Goal: Transaction & Acquisition: Download file/media

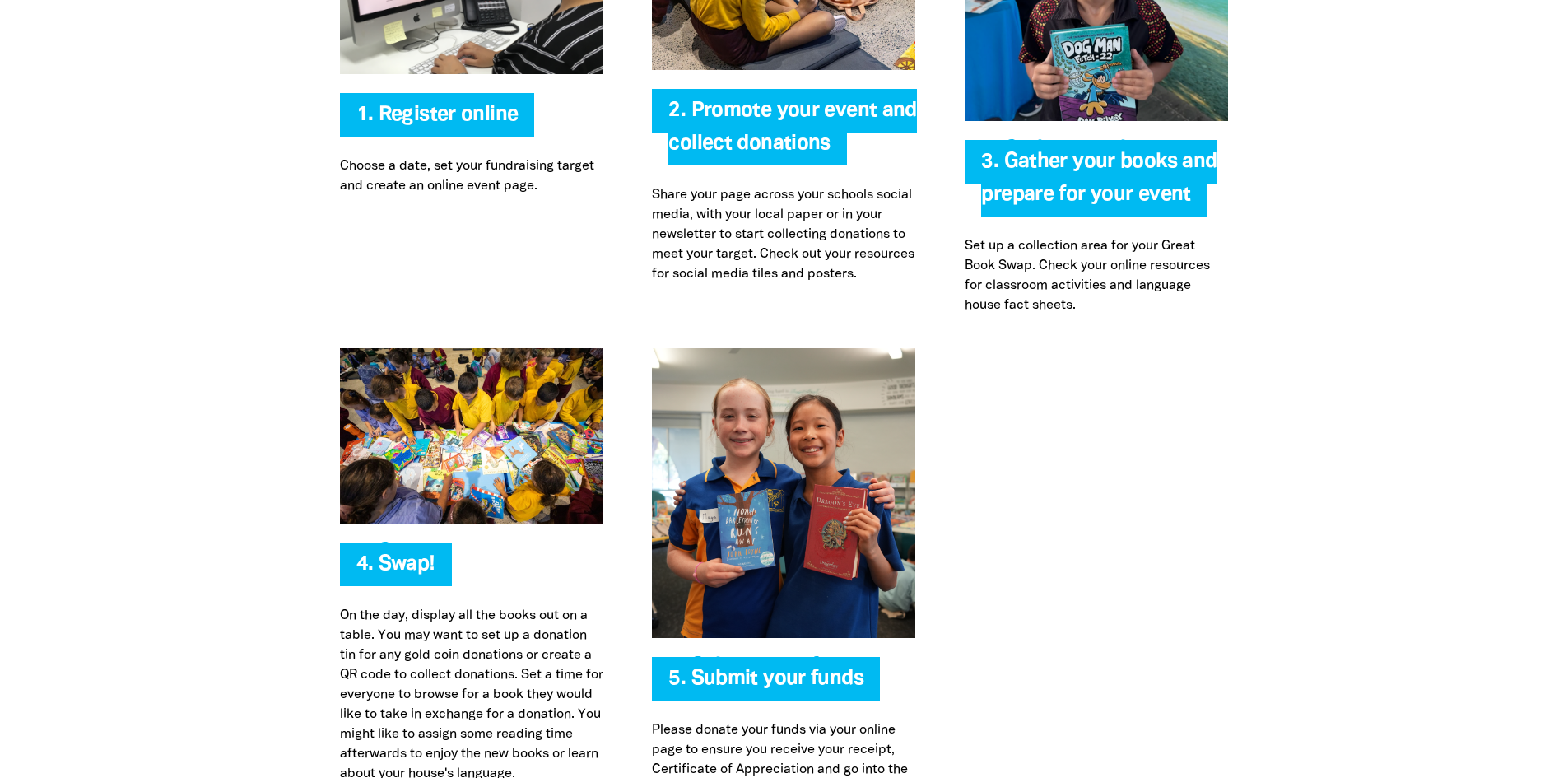
scroll to position [3539, 0]
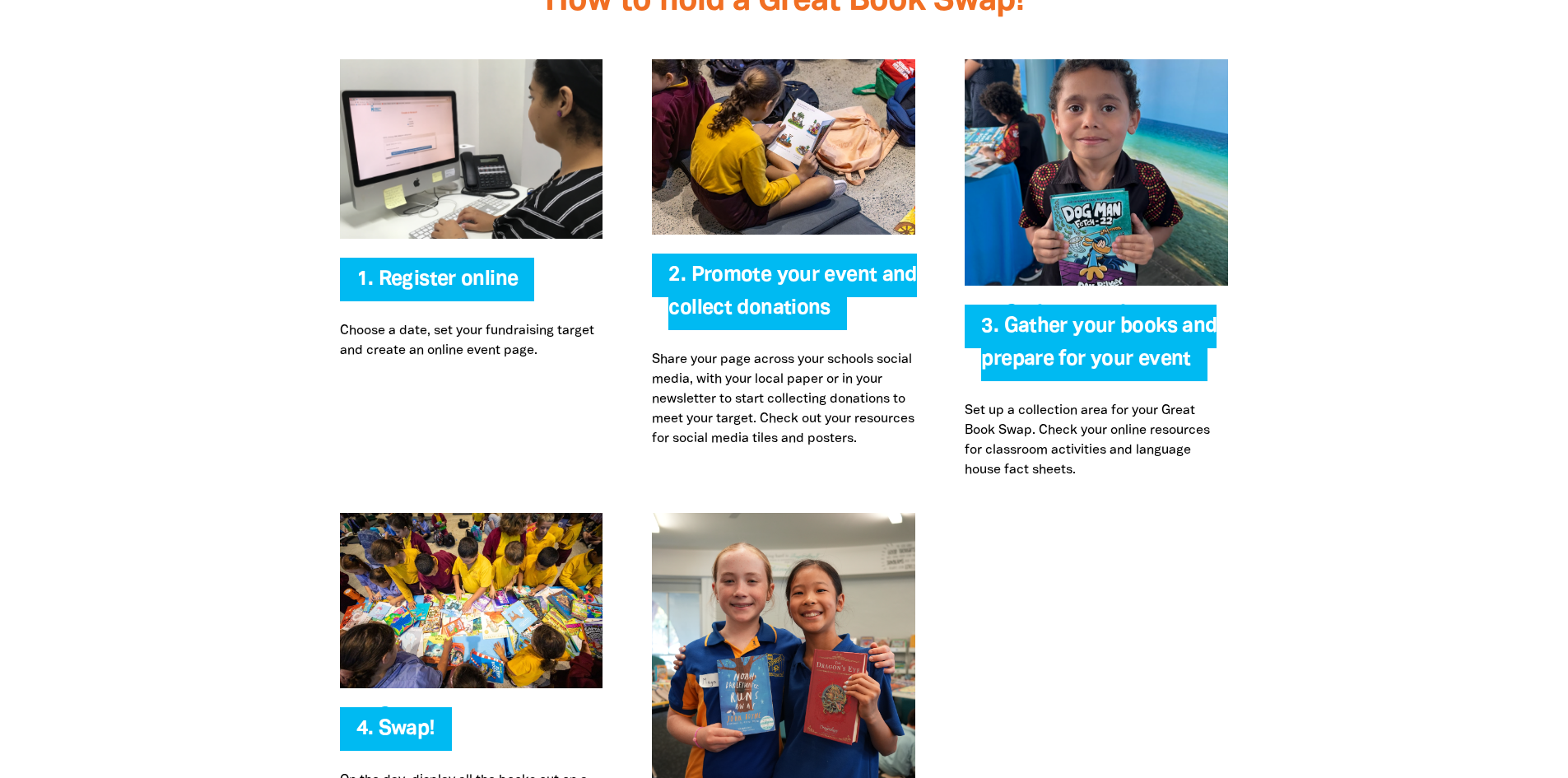
click at [754, 191] on img at bounding box center [783, 147] width 263 height 175
click at [740, 290] on span "2. Promote your event and collect donations" at bounding box center [792, 298] width 247 height 65
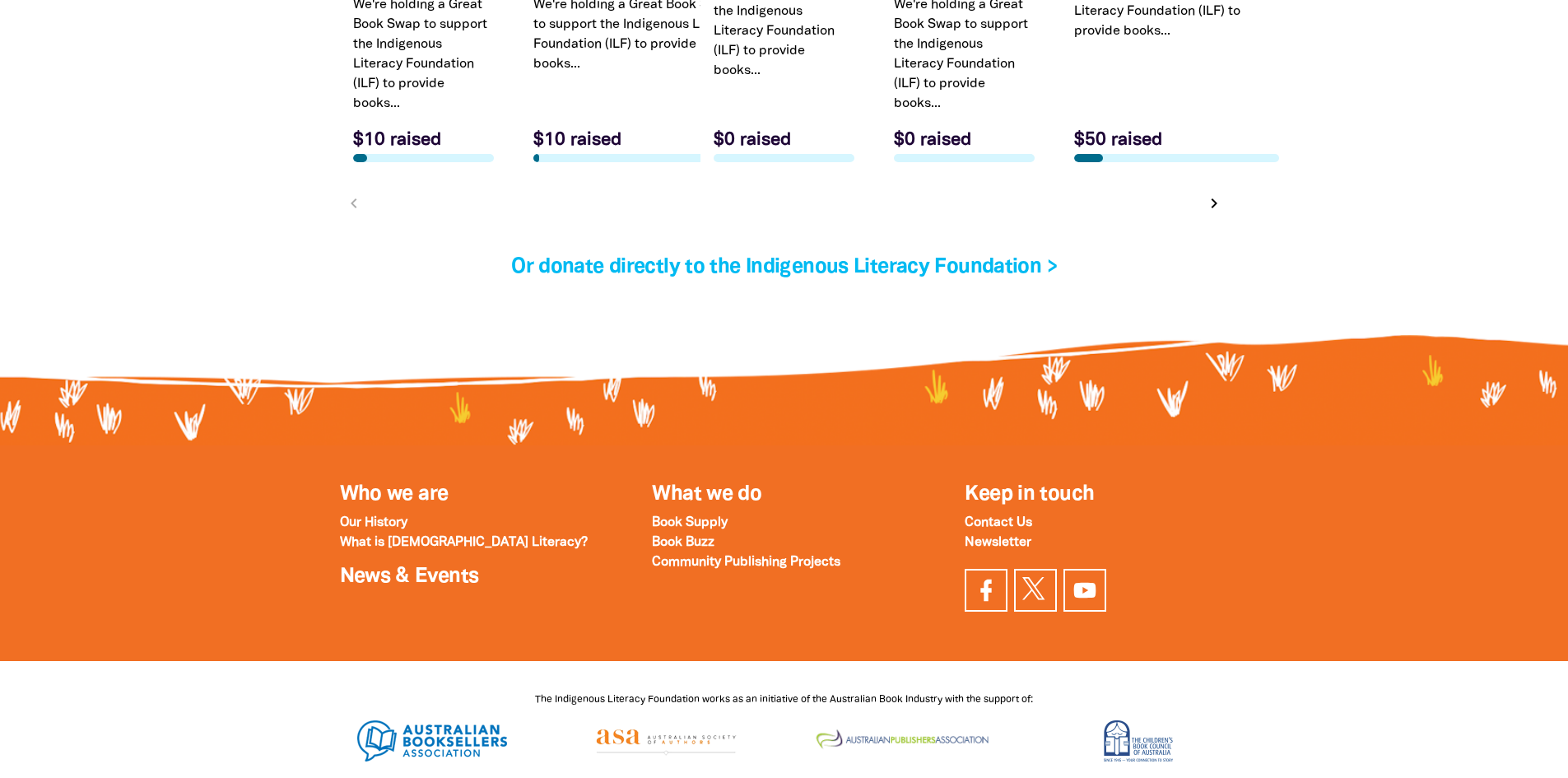
scroll to position [5514, 0]
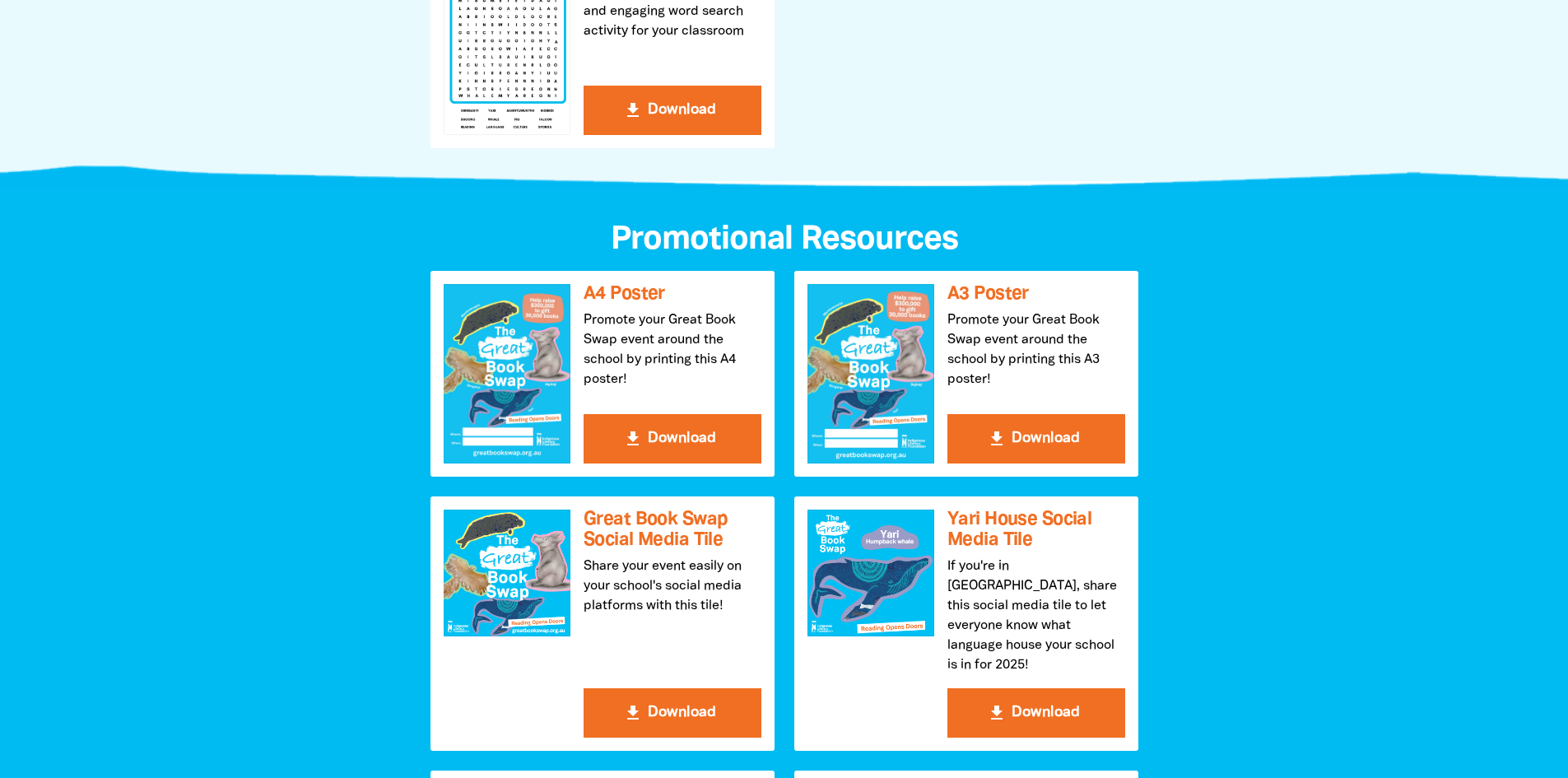
scroll to position [1646, 0]
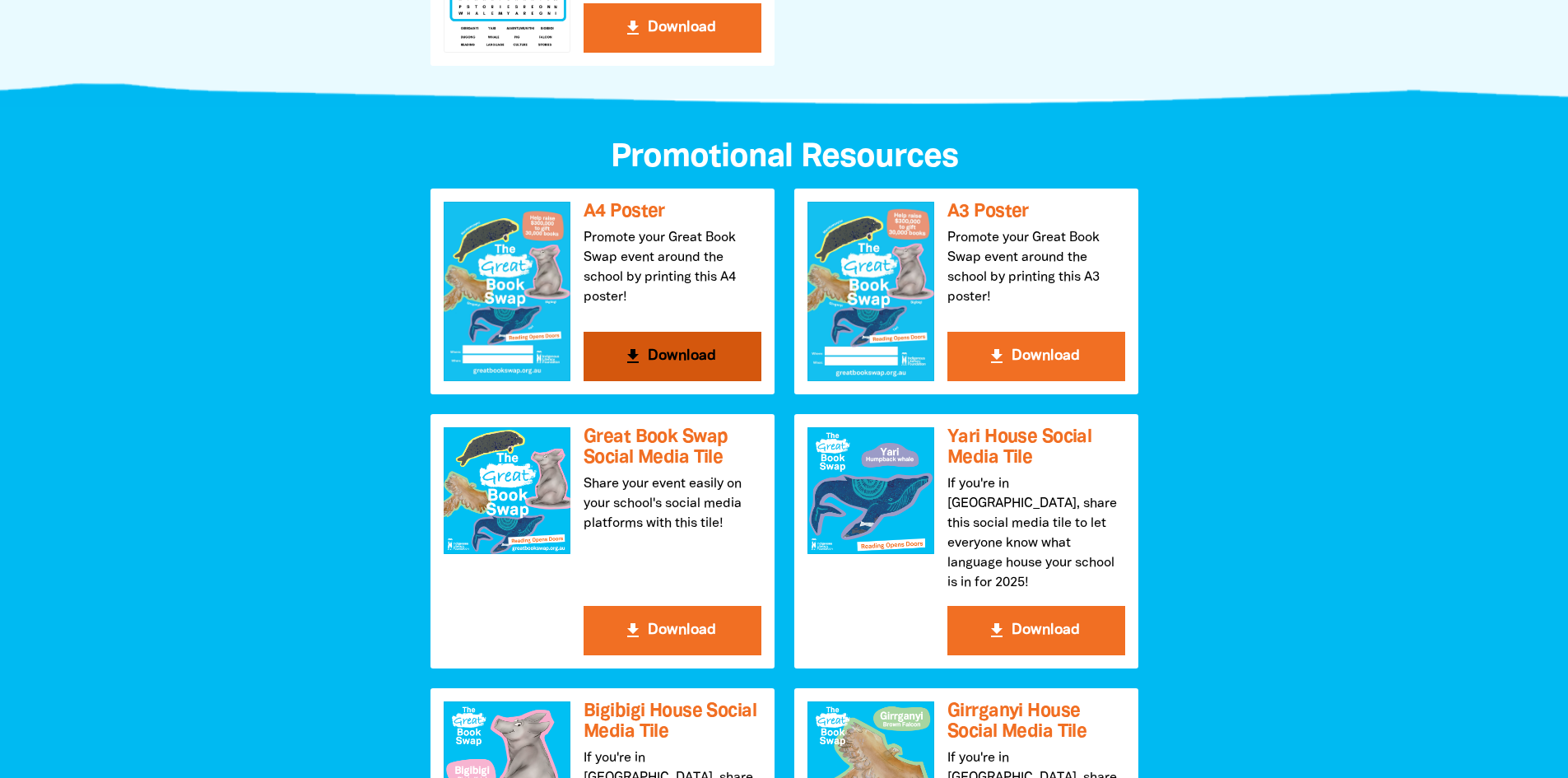
click at [649, 349] on button "get_app Download" at bounding box center [672, 356] width 178 height 49
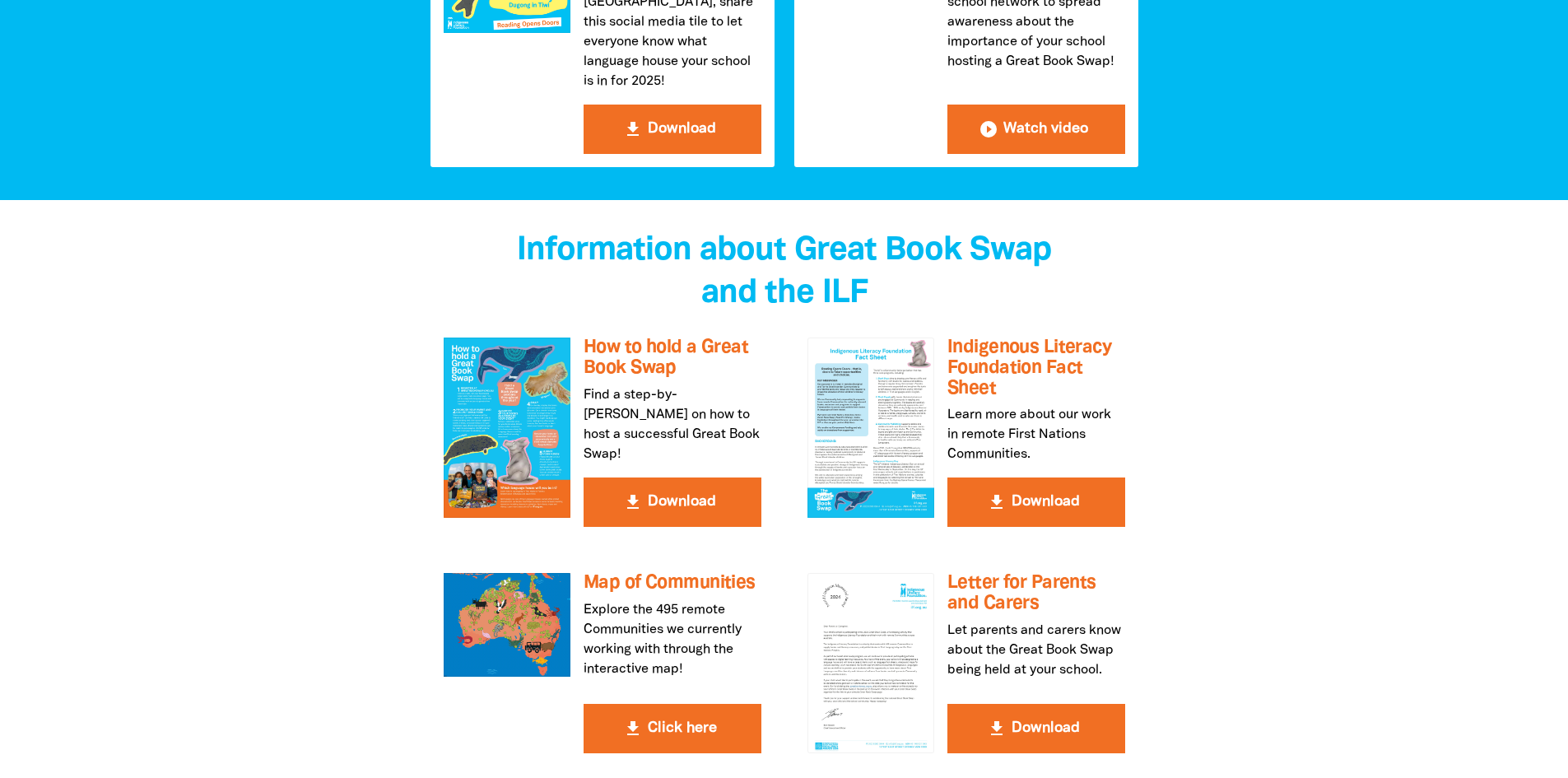
scroll to position [2798, 0]
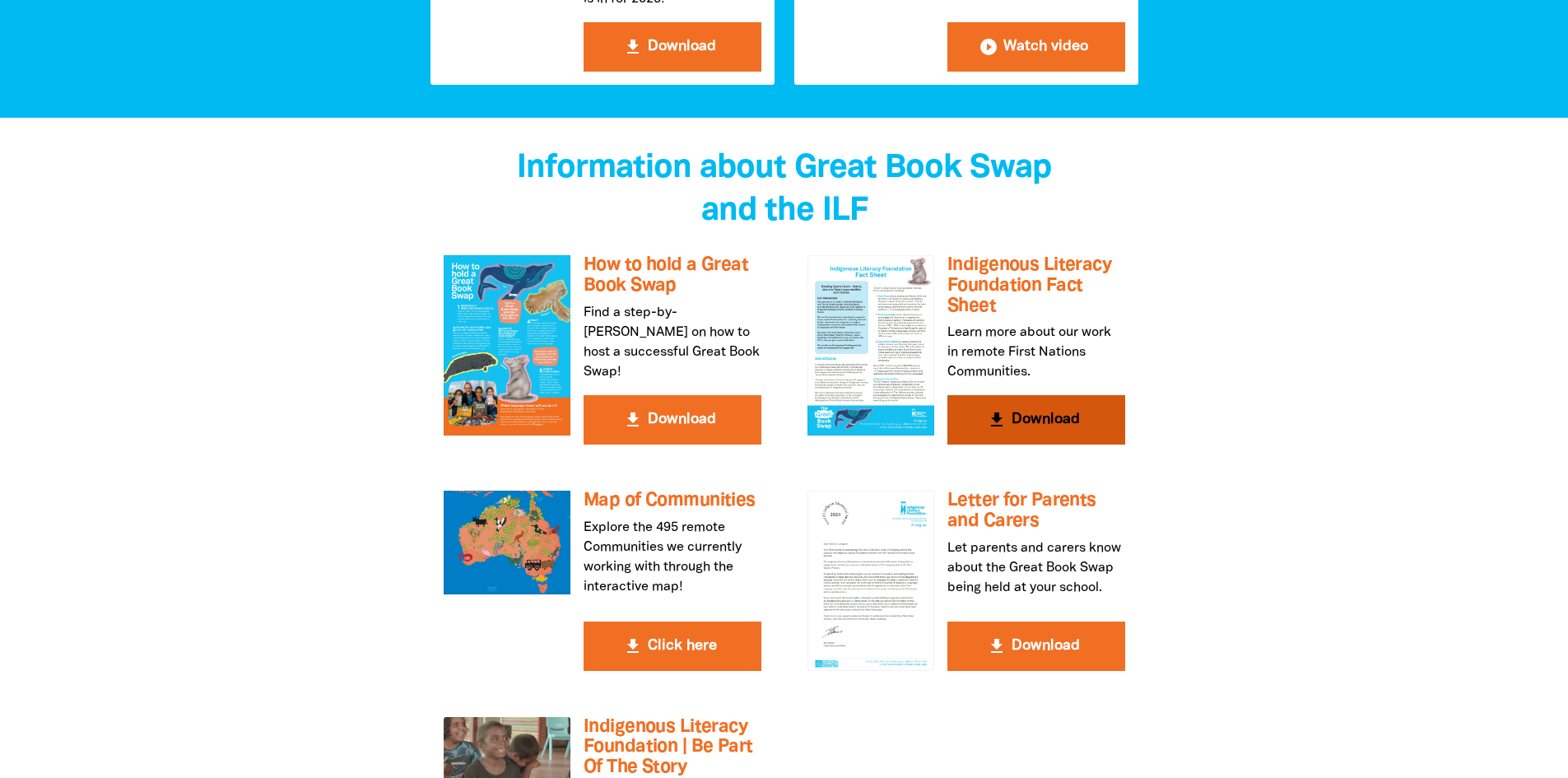
click at [1043, 395] on button "get_app Download" at bounding box center [1036, 419] width 178 height 49
click at [388, 589] on div "Information about Great Book Swap and the ILF get_app How to hold a Great Book …" at bounding box center [785, 513] width 807 height 724
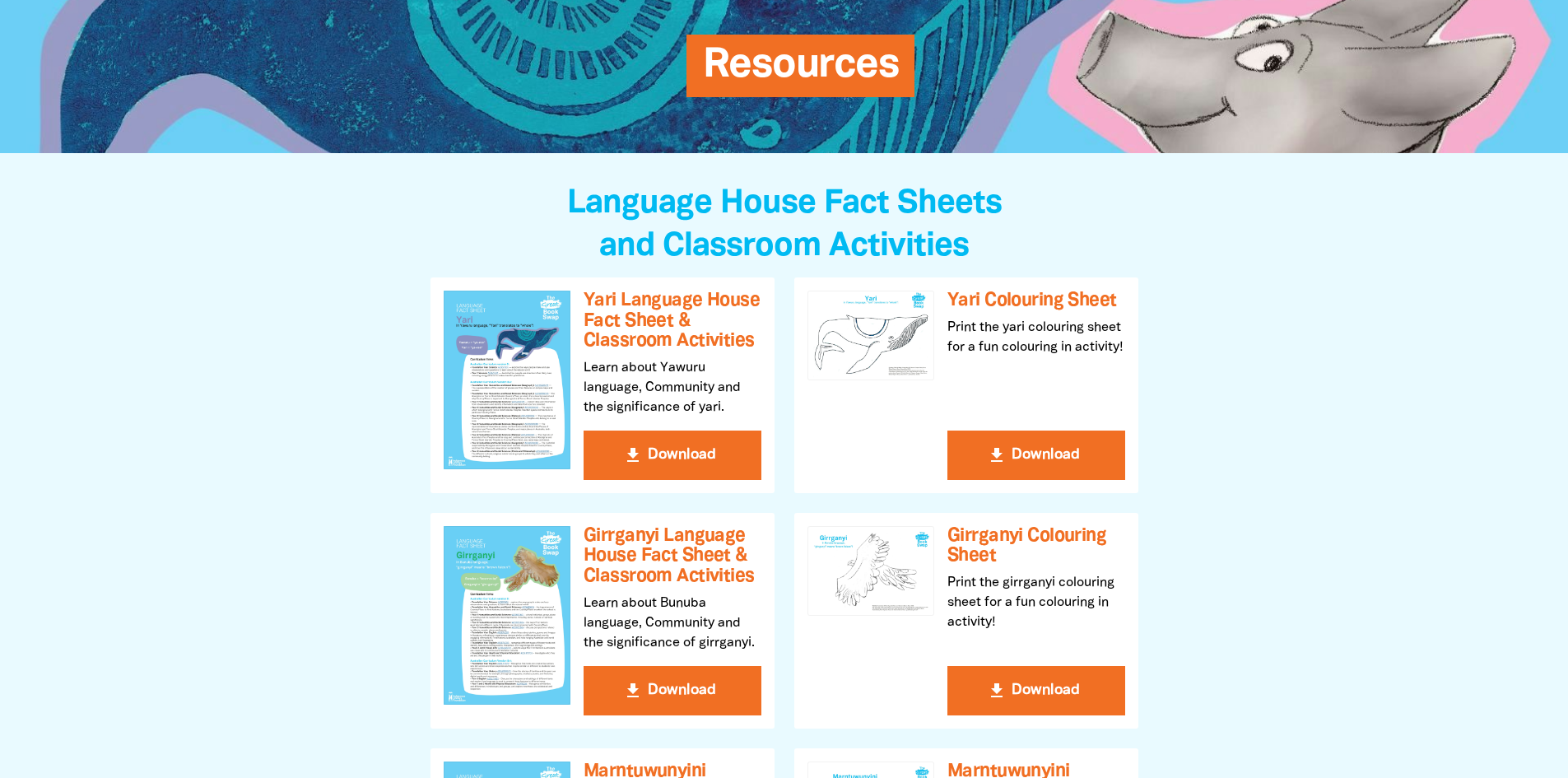
scroll to position [0, 0]
